Goal: Transaction & Acquisition: Subscribe to service/newsletter

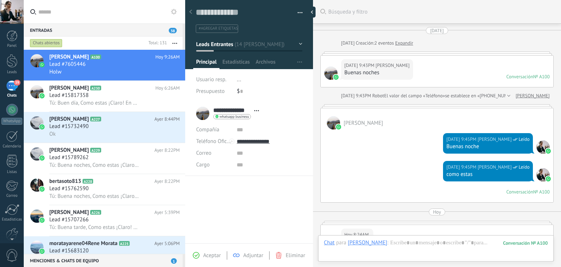
scroll to position [11, 0]
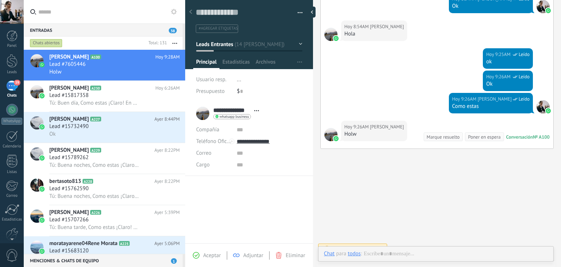
click at [10, 251] on span "0" at bounding box center [12, 255] width 12 height 13
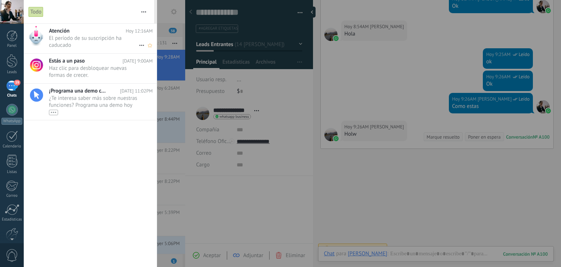
click at [106, 37] on span "El período de su suscripción ha caducado •••" at bounding box center [94, 42] width 90 height 14
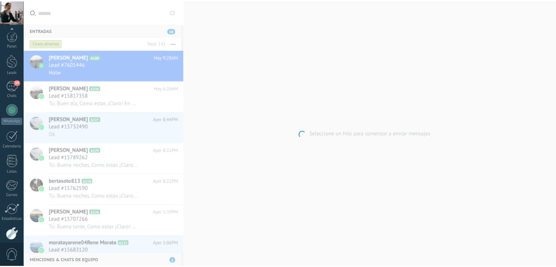
scroll to position [37, 0]
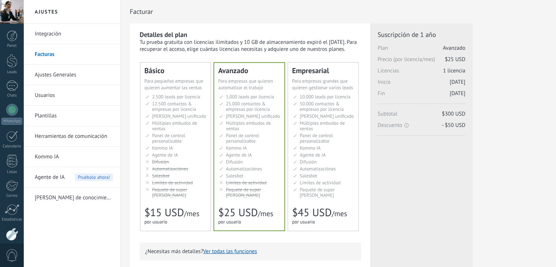
click at [168, 135] on span "Panel de control personalizable" at bounding box center [168, 138] width 33 height 12
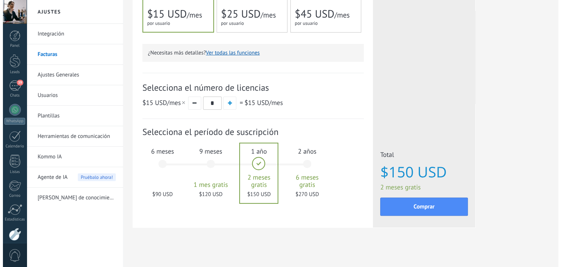
scroll to position [202, 0]
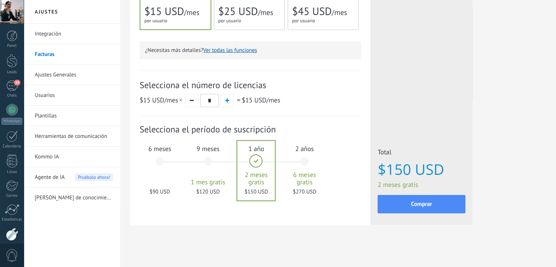
click at [147, 160] on div "6 meses $90 USD" at bounding box center [159, 165] width 39 height 52
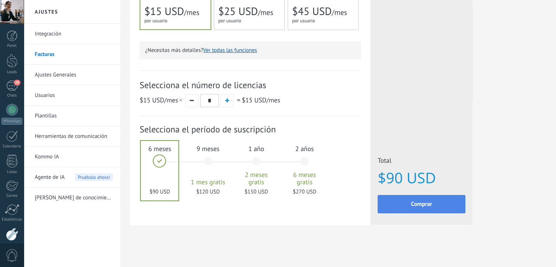
click at [445, 208] on button "Comprar" at bounding box center [422, 204] width 88 height 18
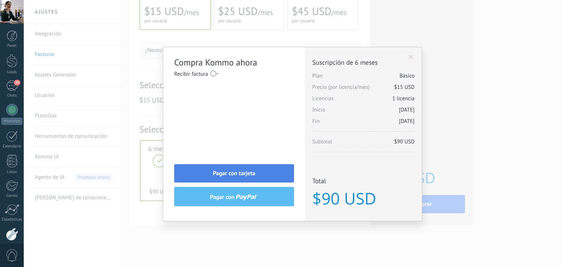
click at [246, 175] on span "Pagar con tarjeta" at bounding box center [234, 173] width 42 height 5
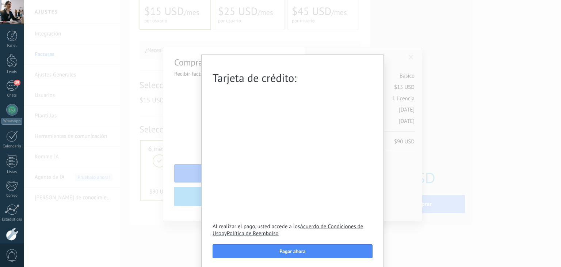
scroll to position [3, 0]
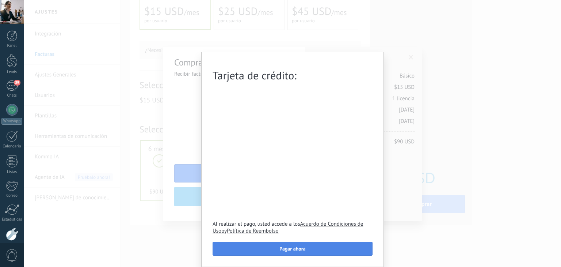
click at [263, 248] on button "Pagar ahora" at bounding box center [293, 249] width 160 height 14
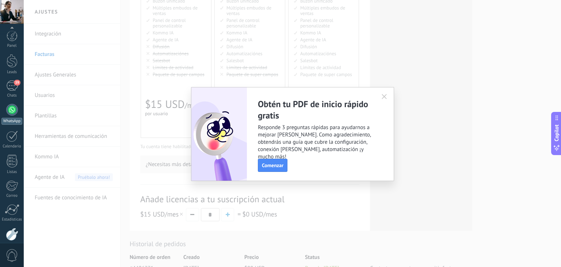
scroll to position [37, 0]
click at [15, 46] on span "39" at bounding box center [17, 46] width 6 height 6
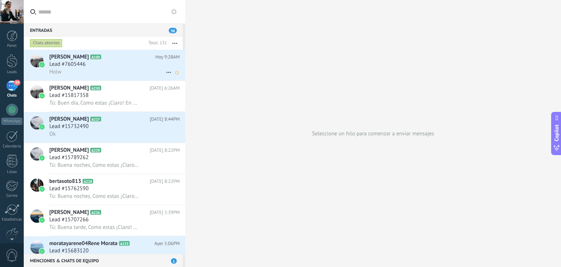
click at [126, 71] on div "Holw" at bounding box center [114, 72] width 130 height 8
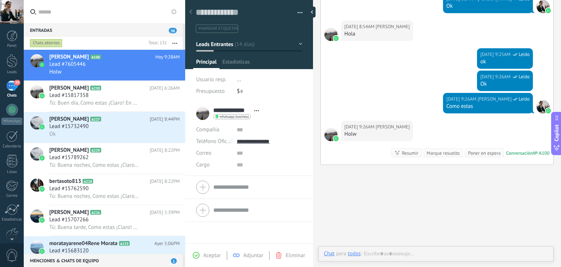
scroll to position [11, 0]
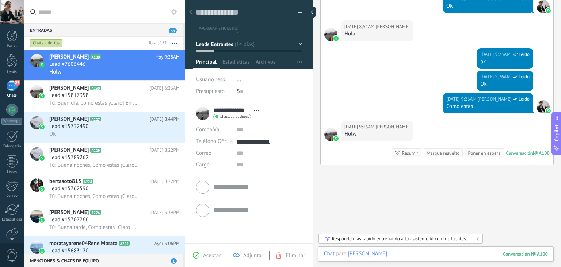
click at [403, 254] on div at bounding box center [436, 261] width 224 height 22
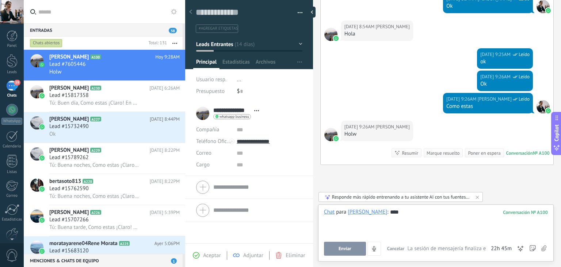
click at [330, 249] on button "Enviar" at bounding box center [345, 249] width 42 height 14
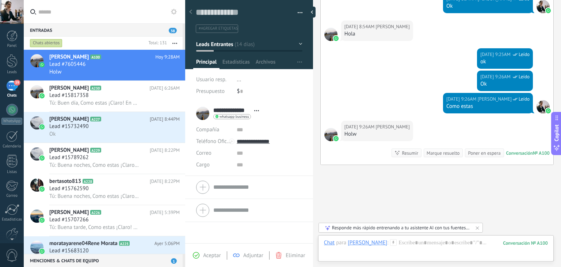
scroll to position [358, 0]
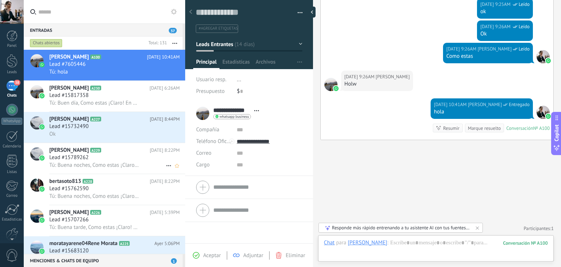
click at [90, 168] on span "Tú: Buena noches, Como estas ¡Claro! El día de mañana En el transcurso de la ma…" at bounding box center [94, 165] width 90 height 7
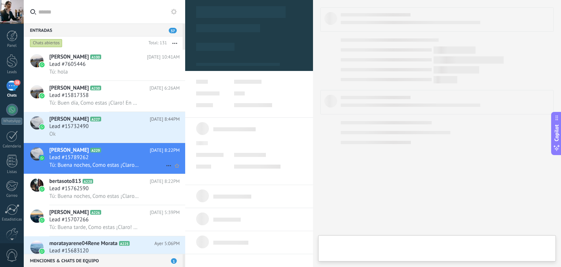
type textarea "**********"
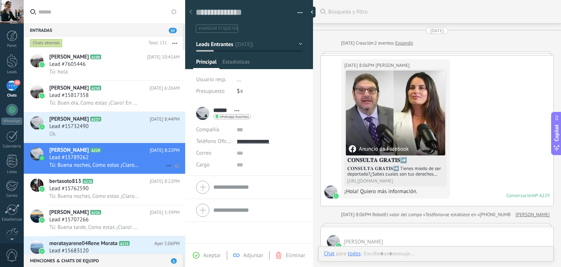
scroll to position [135, 0]
